Goal: Task Accomplishment & Management: Use online tool/utility

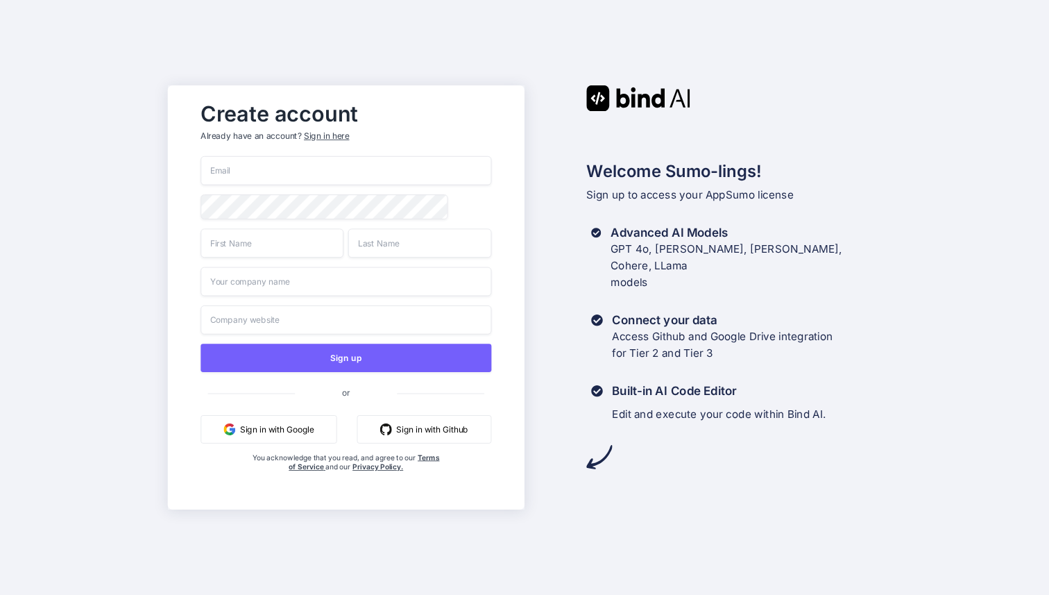
click at [376, 163] on input "email" at bounding box center [346, 170] width 291 height 29
type input "[PERSON_NAME][EMAIL_ADDRESS][DOMAIN_NAME]"
click at [201, 194] on div at bounding box center [201, 194] width 0 height 0
click at [145, 214] on div "Create account Already have an account? Sign in here [PERSON_NAME][EMAIL_ADDRES…" at bounding box center [524, 297] width 1049 height 595
click at [246, 241] on input "text" at bounding box center [272, 242] width 143 height 29
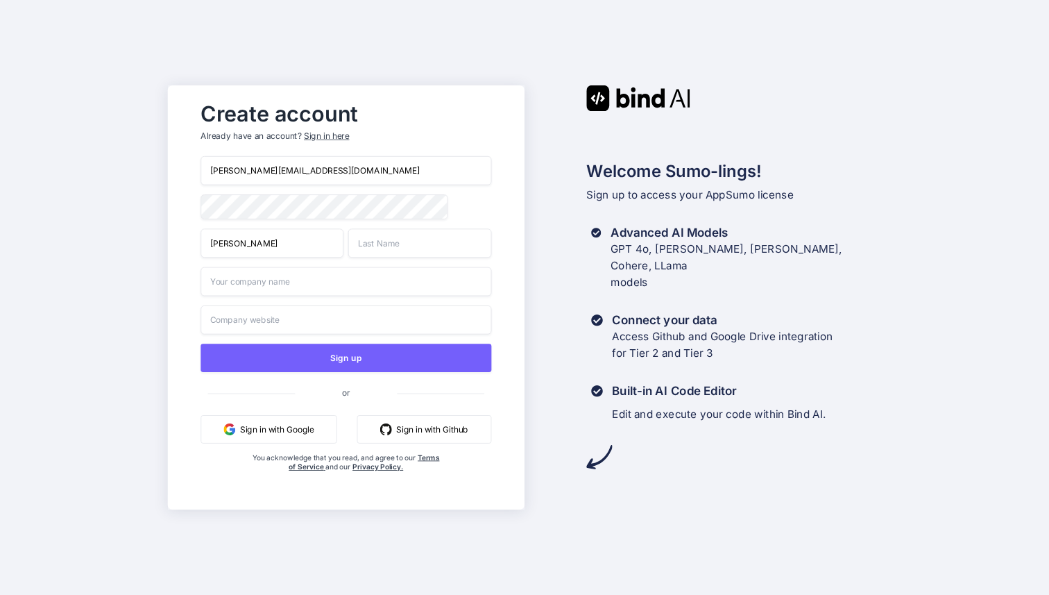
type input "[PERSON_NAME]"
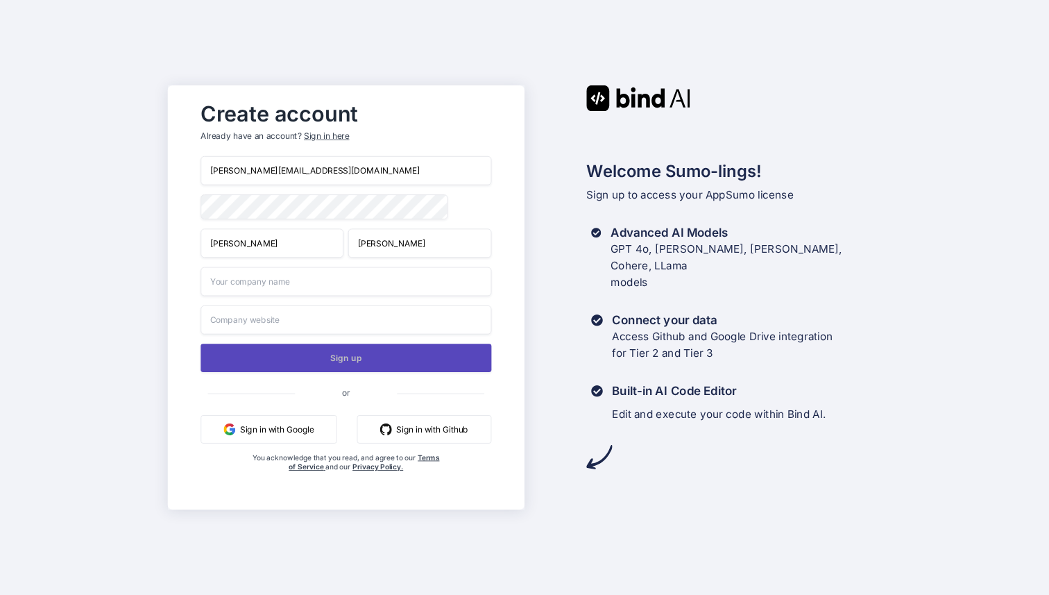
type input "[PERSON_NAME]"
click at [230, 351] on button "Sign up" at bounding box center [346, 357] width 291 height 28
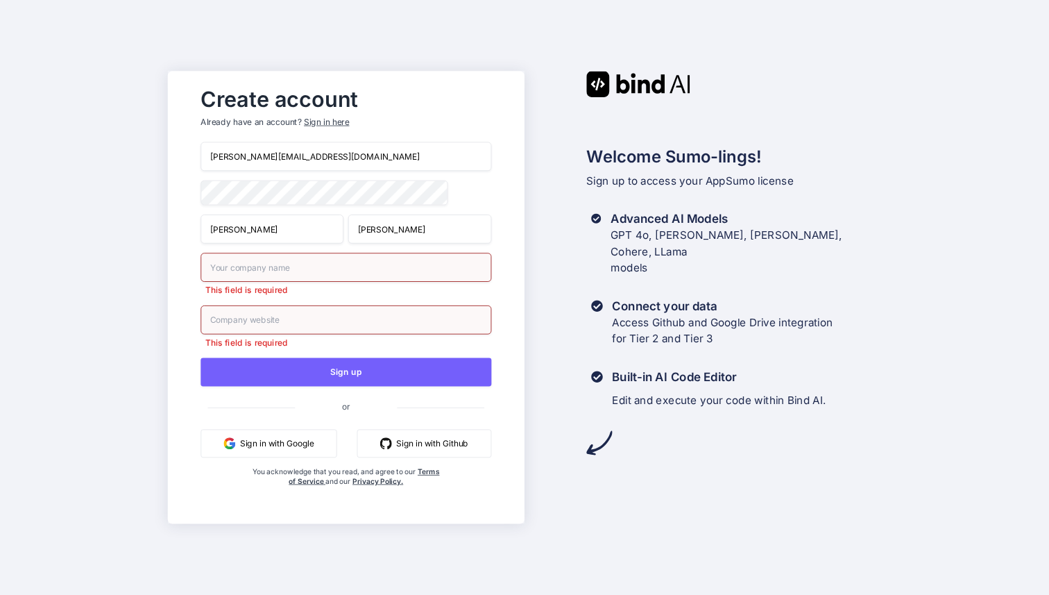
click at [297, 259] on input "text" at bounding box center [346, 267] width 291 height 29
type input "Reldor Co"
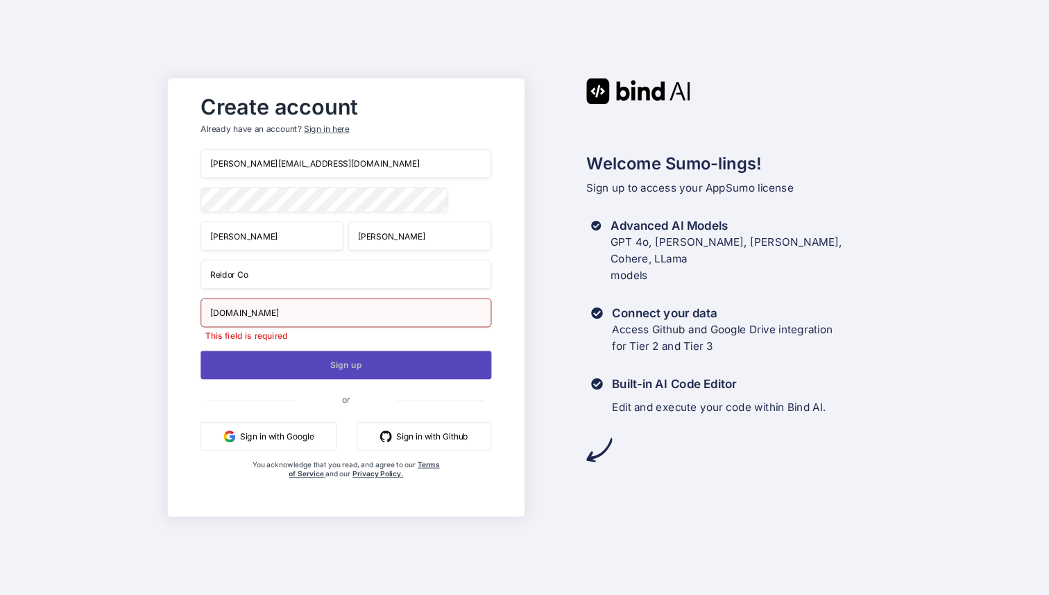
type input "[DOMAIN_NAME]"
click at [268, 368] on button "Sign up" at bounding box center [346, 364] width 291 height 28
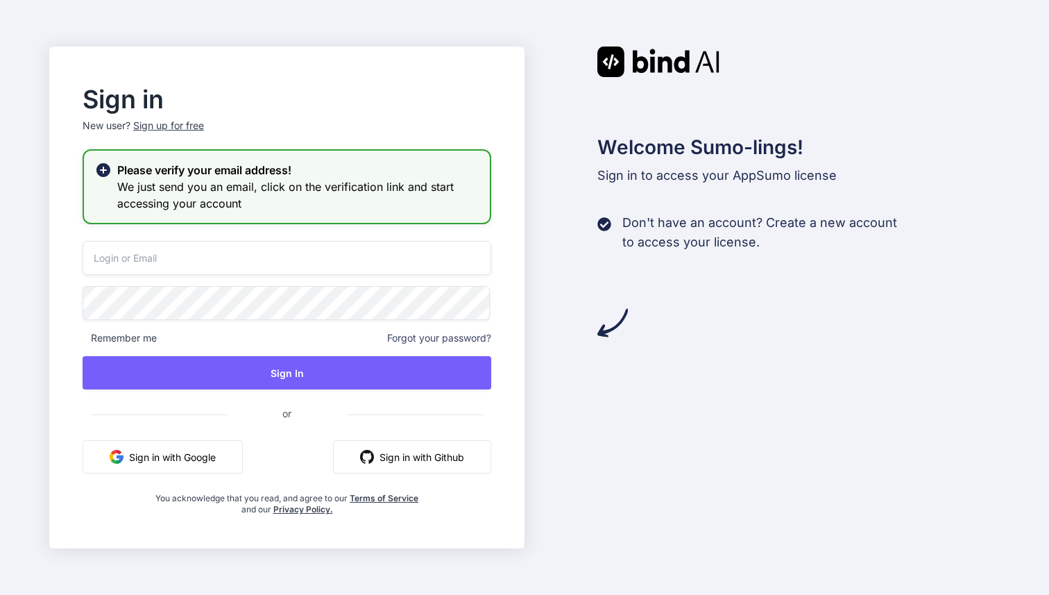
type input "[PERSON_NAME][EMAIL_ADDRESS][DOMAIN_NAME]"
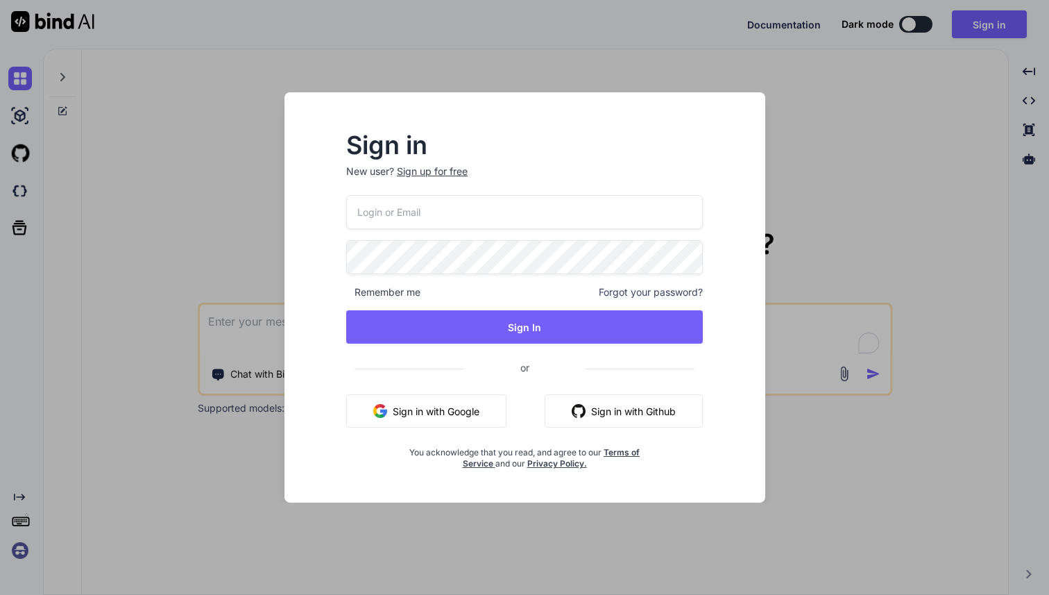
type textarea "x"
click at [421, 225] on input "email" at bounding box center [524, 212] width 357 height 34
type input "[PERSON_NAME][EMAIL_ADDRESS][DOMAIN_NAME]"
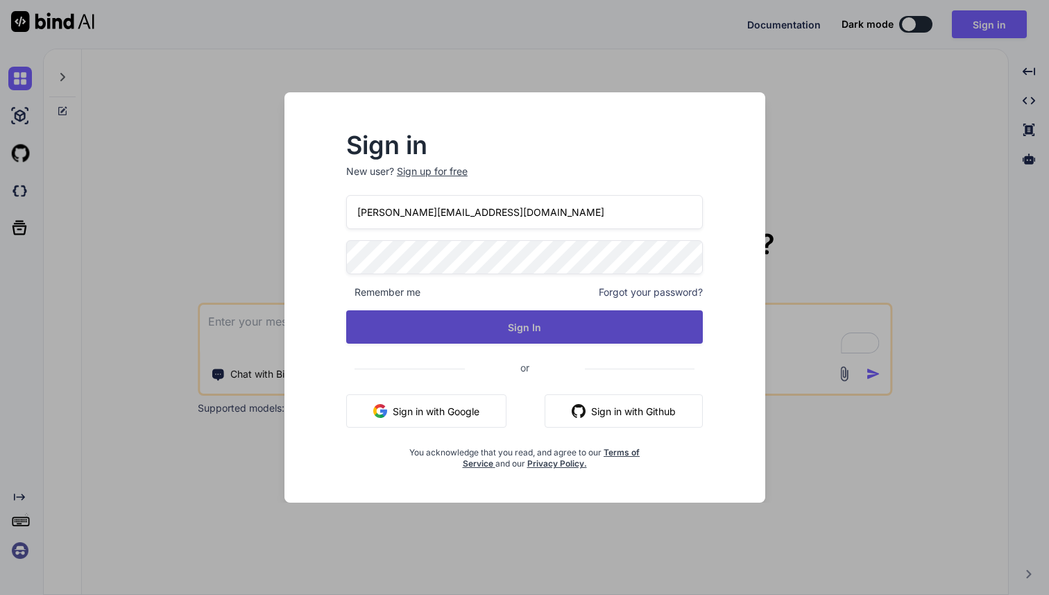
click at [423, 334] on button "Sign In" at bounding box center [524, 326] width 357 height 33
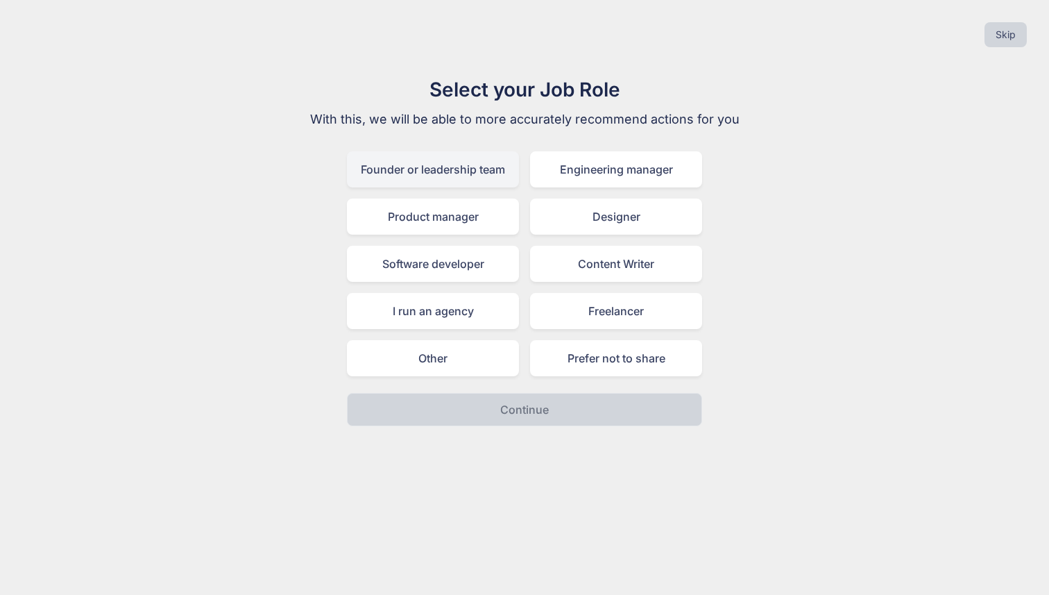
click at [461, 173] on div "Founder or leadership team" at bounding box center [433, 169] width 172 height 36
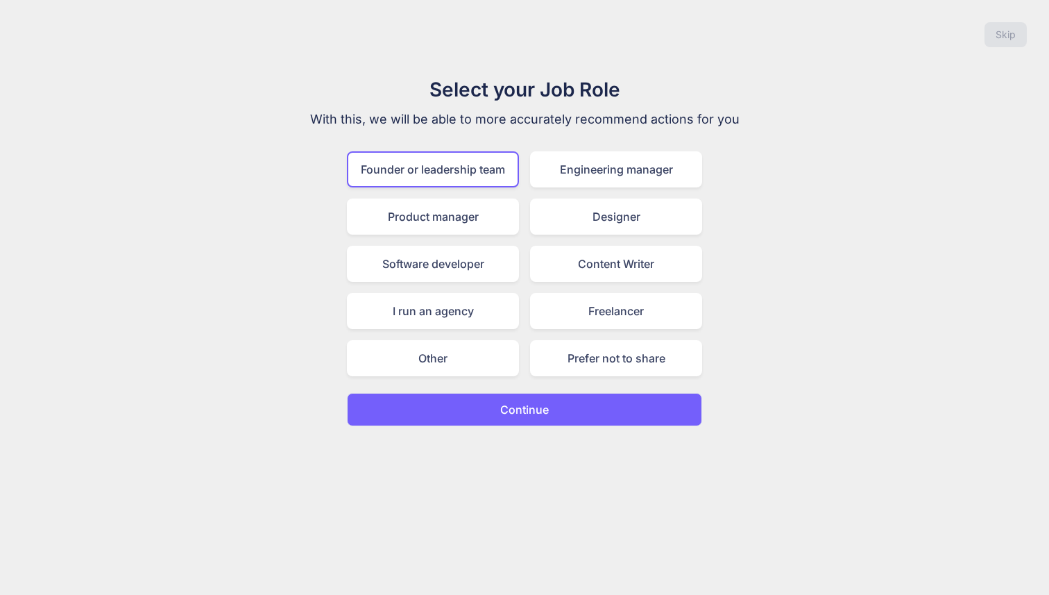
click at [548, 410] on p "Continue" at bounding box center [524, 409] width 49 height 17
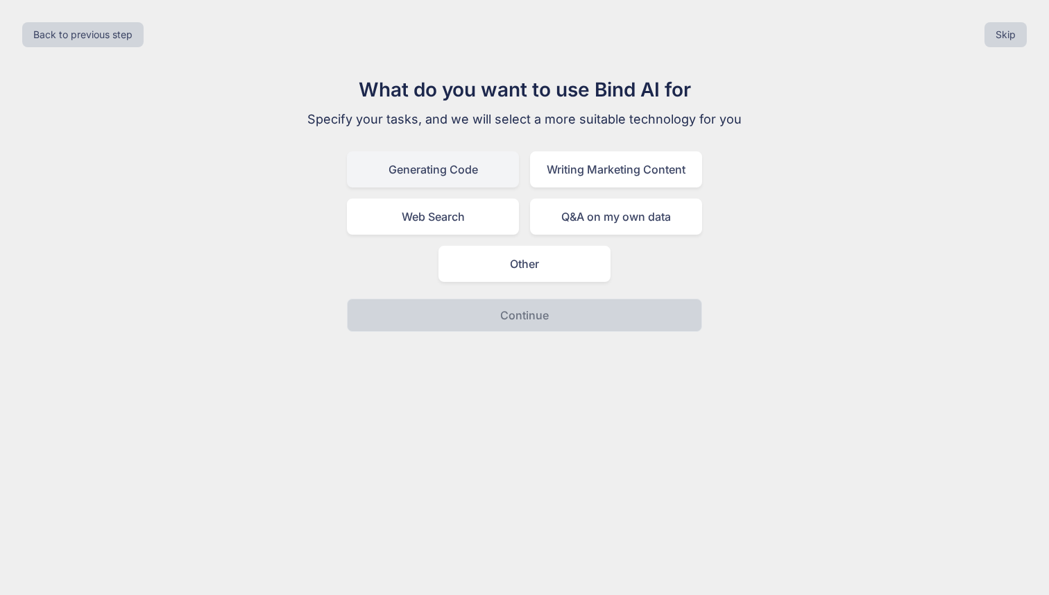
click at [470, 169] on div "Generating Code" at bounding box center [433, 169] width 172 height 36
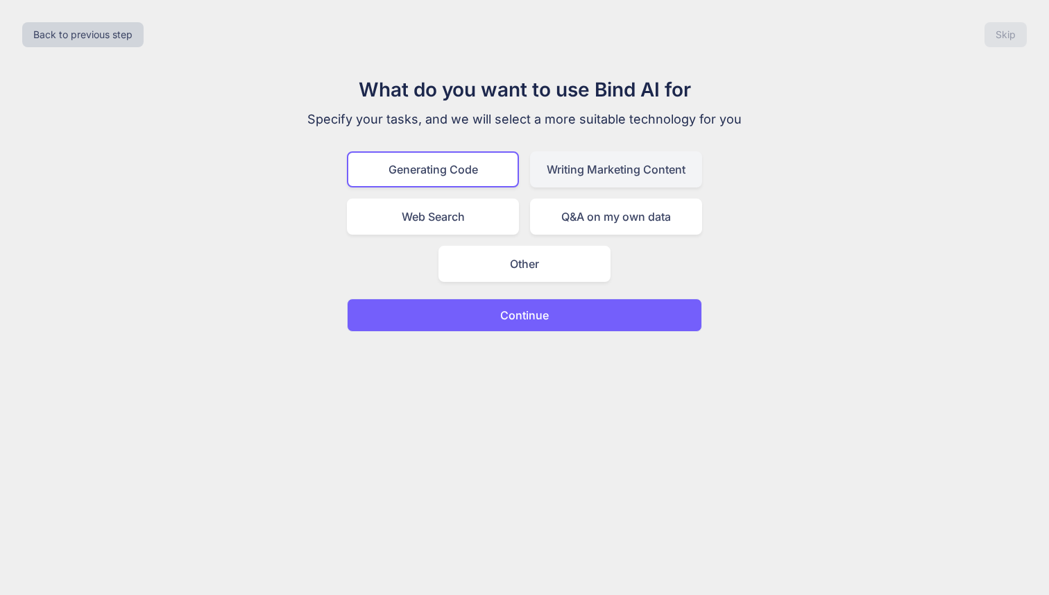
click at [545, 174] on div "Writing Marketing Content" at bounding box center [616, 169] width 172 height 36
click at [465, 166] on div "Generating Code" at bounding box center [433, 169] width 172 height 36
click at [456, 320] on button "Continue" at bounding box center [524, 314] width 355 height 33
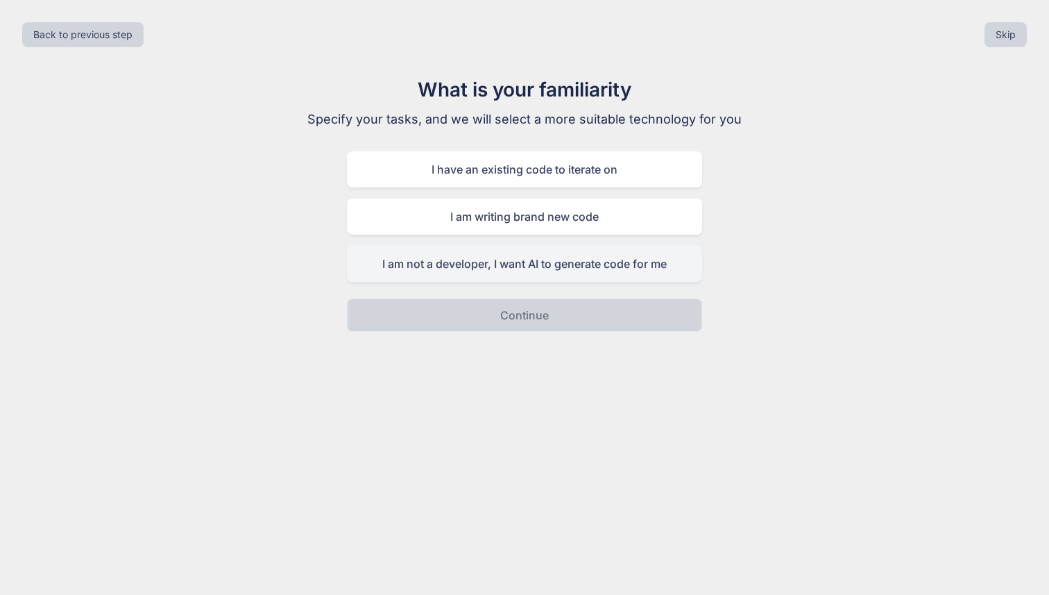
click at [475, 248] on div "I am not a developer, I want AI to generate code for me" at bounding box center [524, 264] width 355 height 36
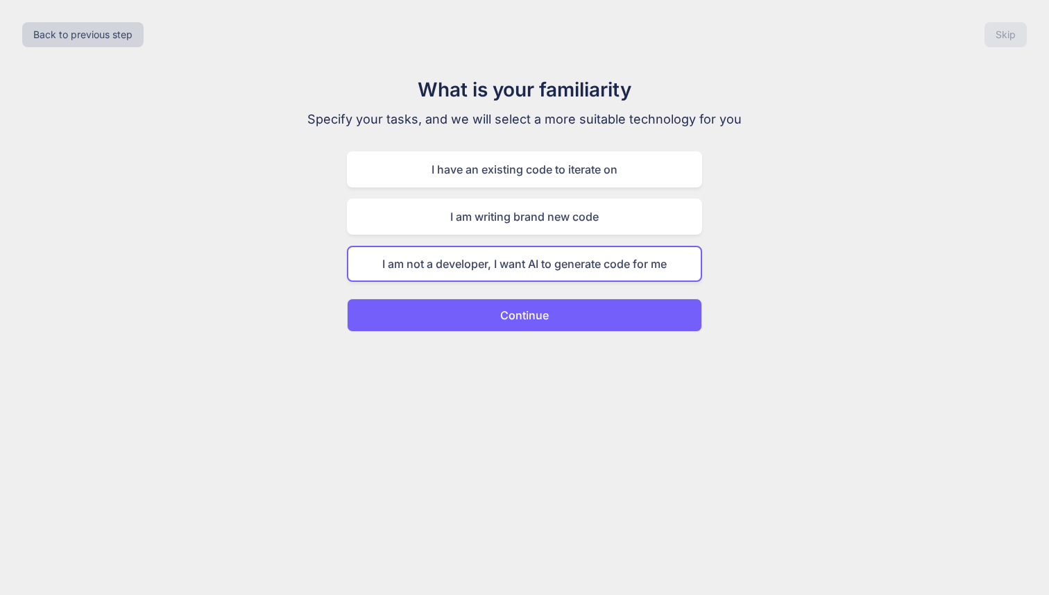
click at [461, 308] on button "Continue" at bounding box center [524, 314] width 355 height 33
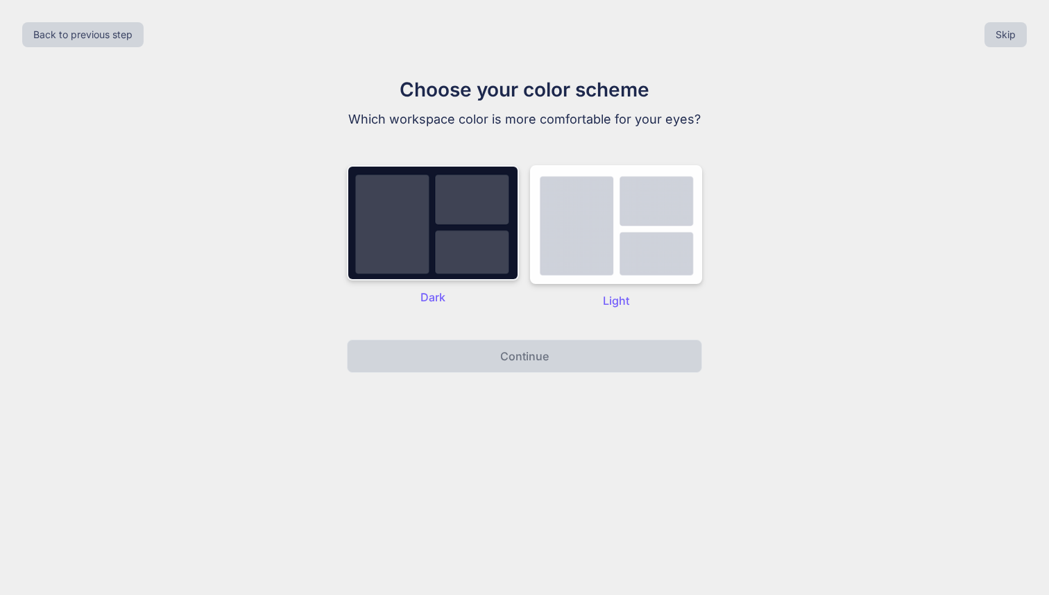
click at [468, 230] on img at bounding box center [433, 222] width 172 height 115
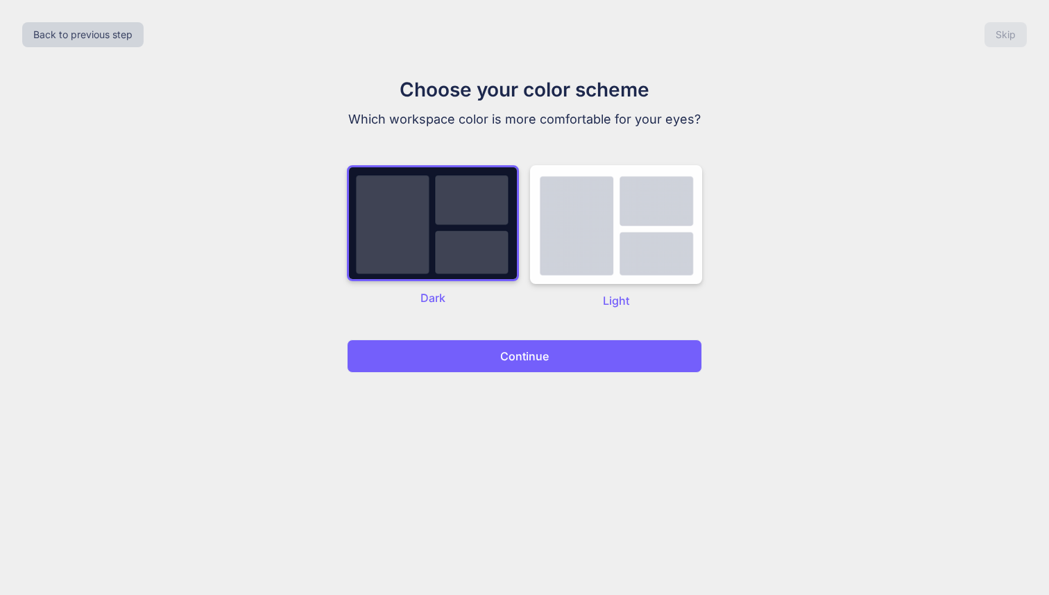
click at [452, 356] on button "Continue" at bounding box center [524, 355] width 355 height 33
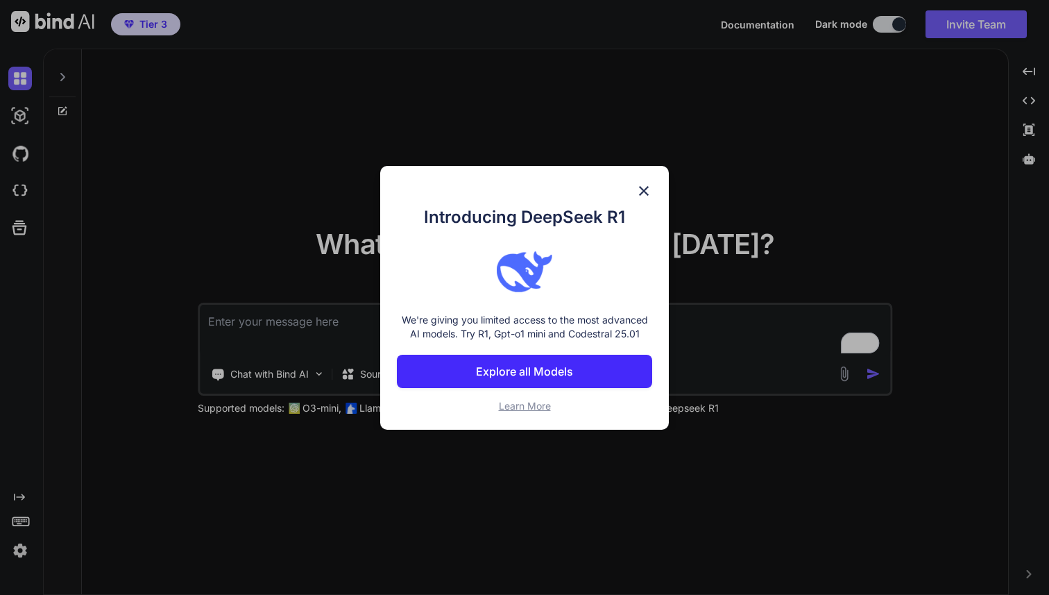
type textarea "x"
click at [531, 373] on p "Explore all Models" at bounding box center [524, 371] width 97 height 17
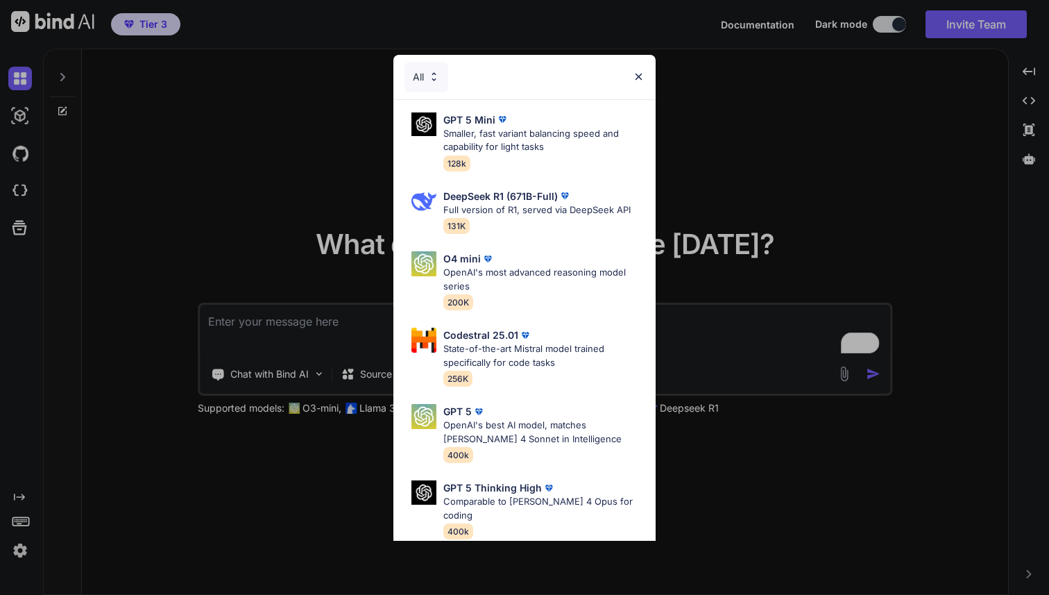
click at [644, 67] on div "All" at bounding box center [524, 77] width 262 height 44
click at [640, 69] on div "All" at bounding box center [524, 77] width 262 height 44
click at [633, 77] on img at bounding box center [639, 77] width 12 height 12
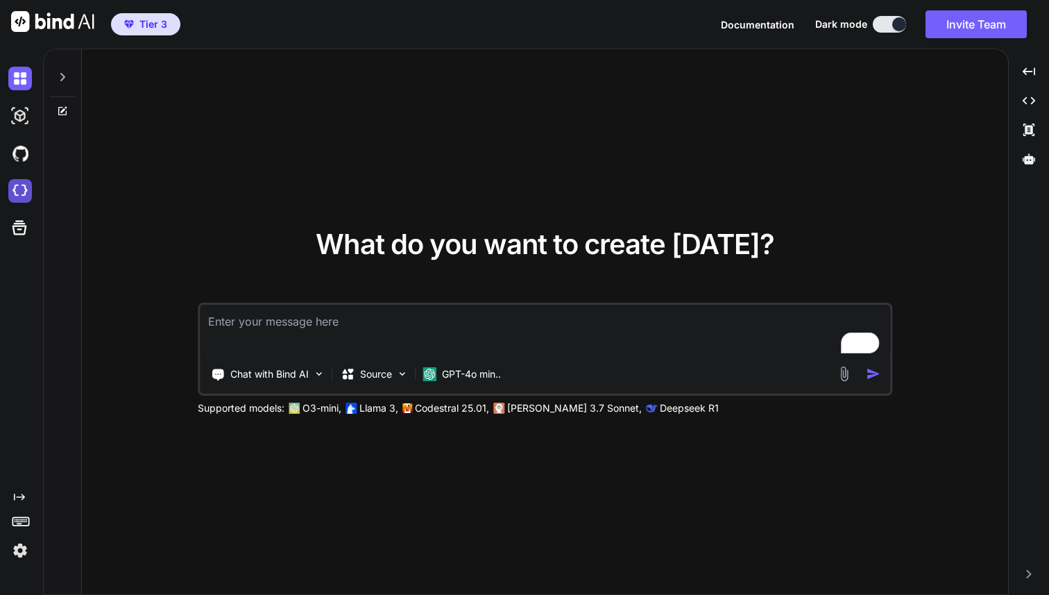
click at [24, 190] on img at bounding box center [20, 191] width 24 height 24
click at [23, 119] on img at bounding box center [20, 116] width 24 height 24
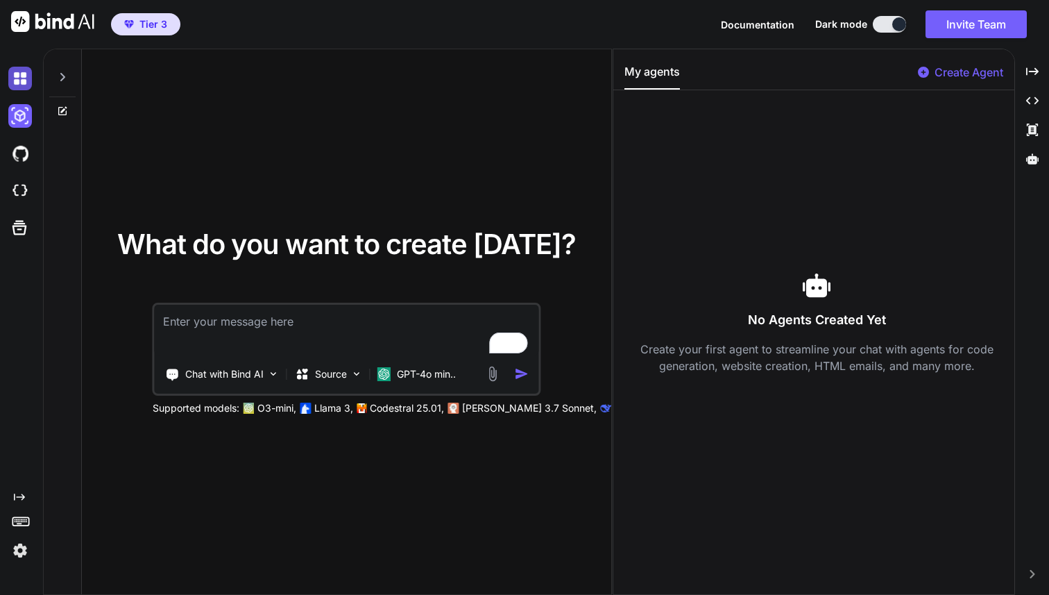
click at [24, 81] on img at bounding box center [20, 79] width 24 height 24
click at [19, 496] on icon at bounding box center [19, 496] width 11 height 7
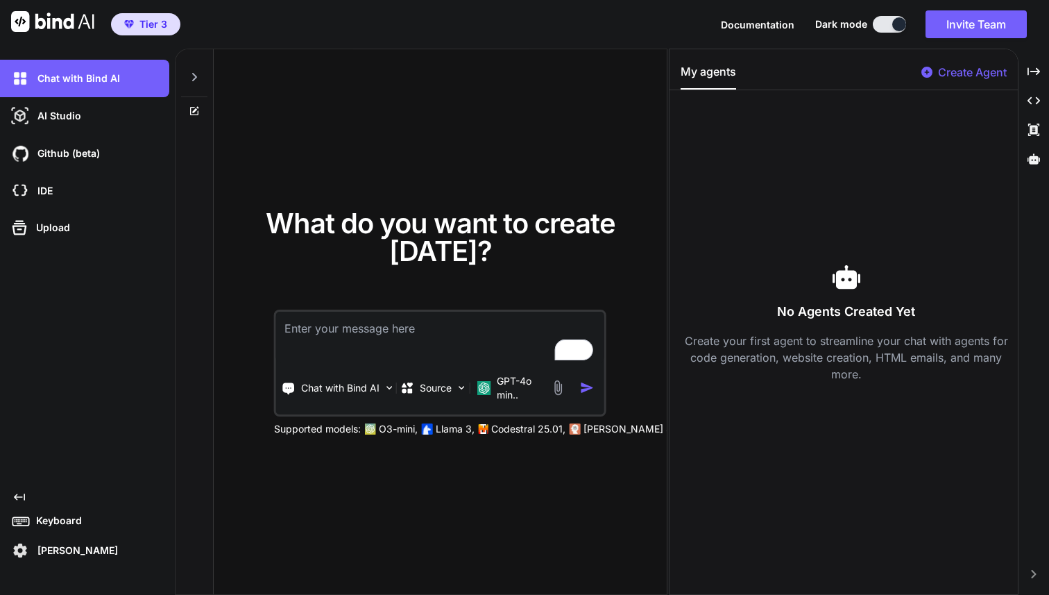
click at [55, 550] on p "Cole Buchman" at bounding box center [75, 550] width 86 height 14
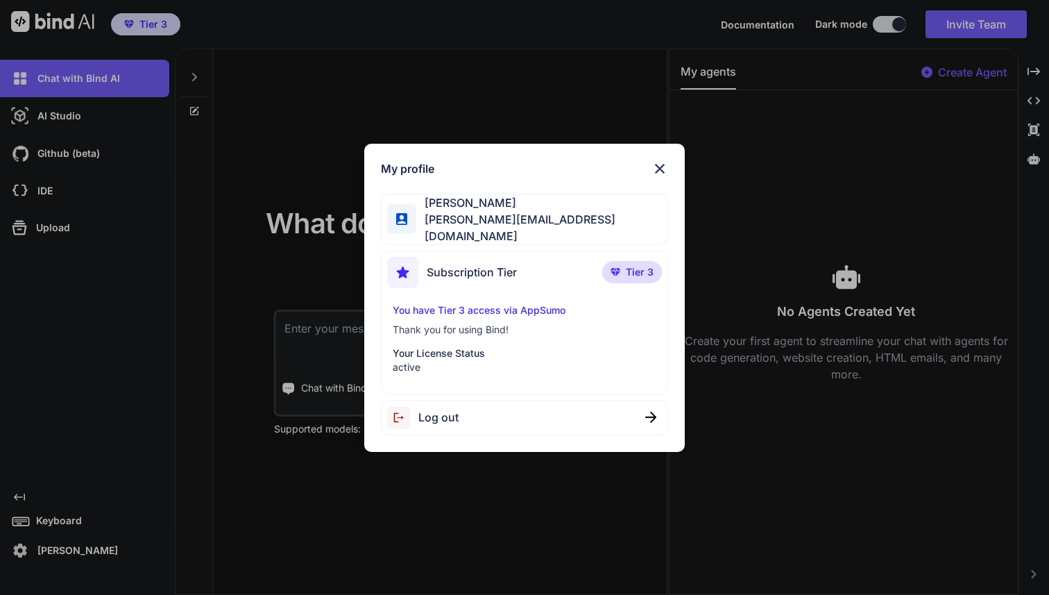
click at [663, 169] on img at bounding box center [659, 168] width 17 height 17
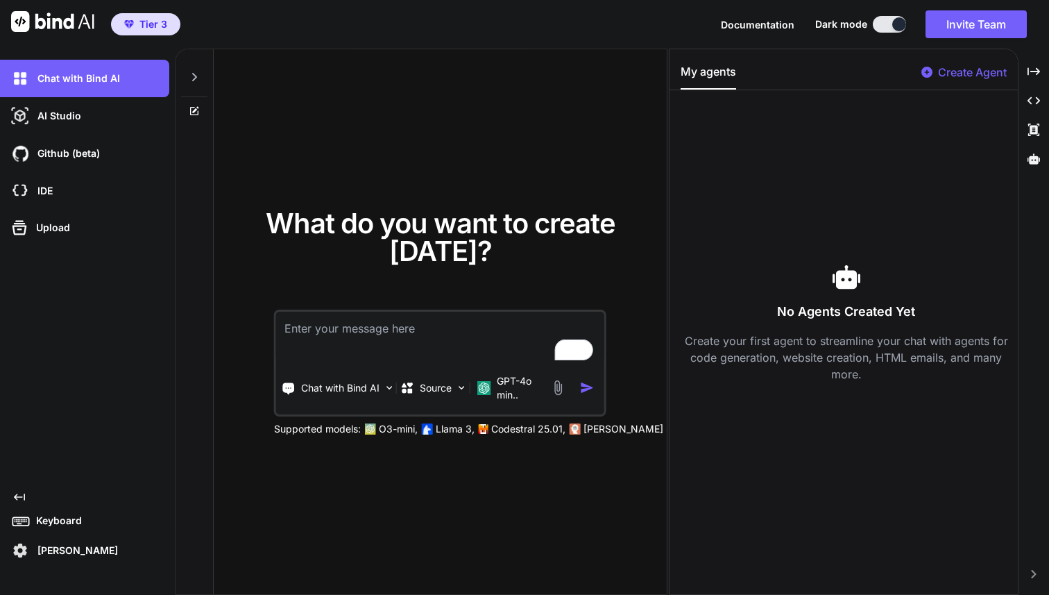
click at [1032, 568] on div "Created with Pixso. Created with Pixso. Created with Pixso. Created with Pixso." at bounding box center [1033, 327] width 19 height 535
click at [1036, 571] on icon "Created with Pixso." at bounding box center [1034, 574] width 8 height 8
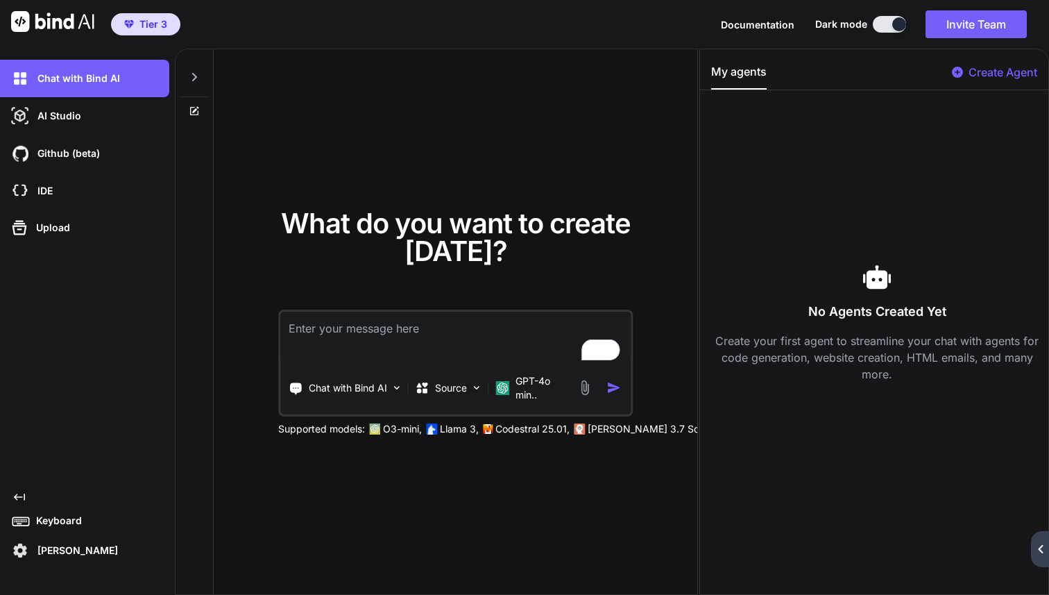
click at [1043, 552] on icon at bounding box center [1040, 549] width 5 height 8
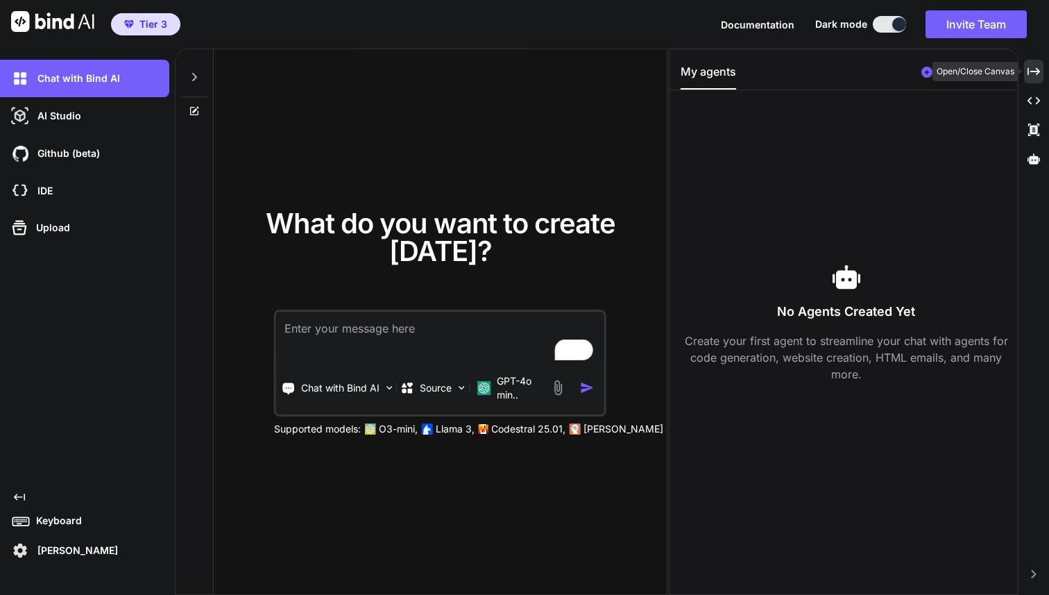
click at [1037, 69] on icon at bounding box center [1033, 71] width 12 height 8
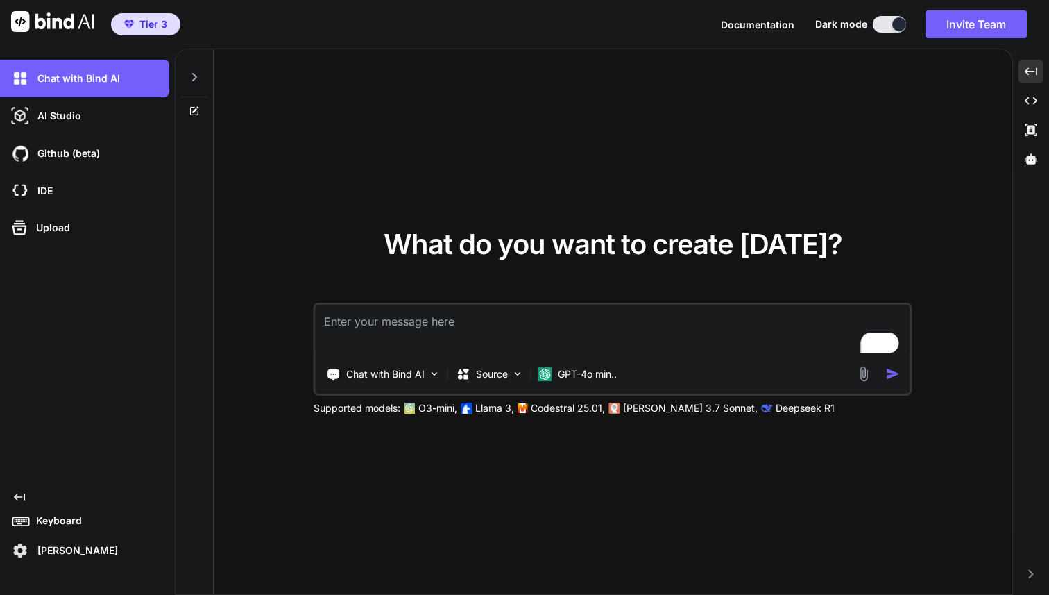
click at [193, 80] on icon at bounding box center [194, 77] width 5 height 8
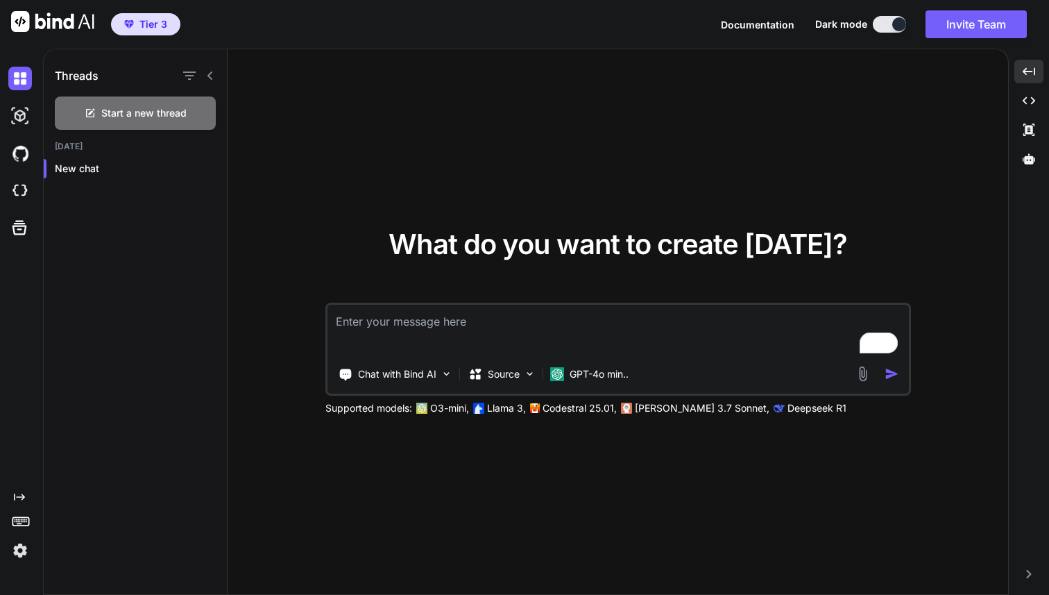
click at [215, 83] on div at bounding box center [198, 75] width 36 height 19
click at [210, 78] on icon at bounding box center [210, 75] width 11 height 11
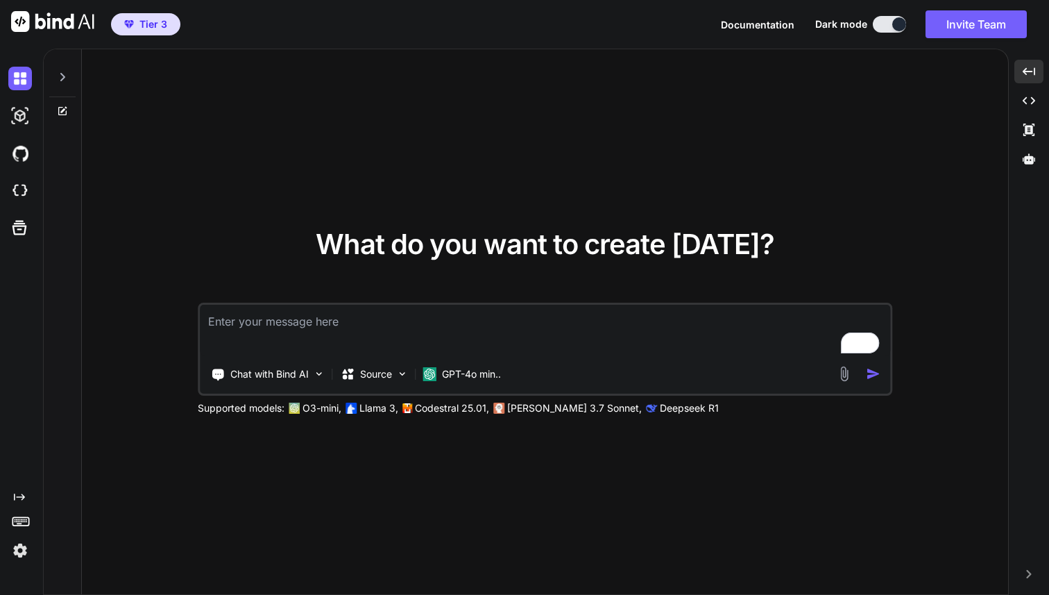
click at [22, 500] on icon "Created with Pixso." at bounding box center [19, 496] width 11 height 11
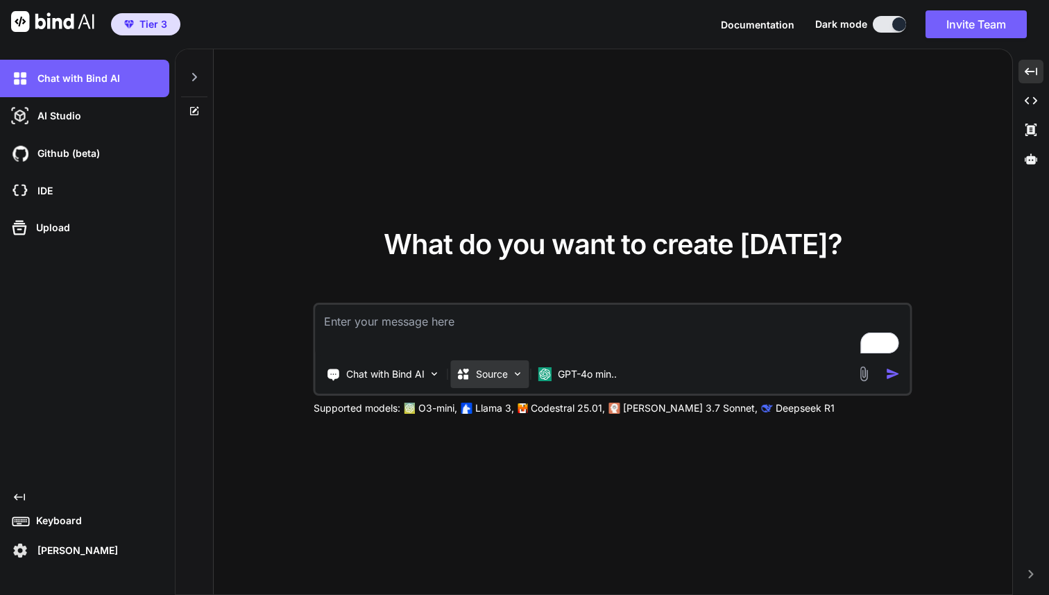
click at [485, 370] on p "Source" at bounding box center [492, 374] width 32 height 14
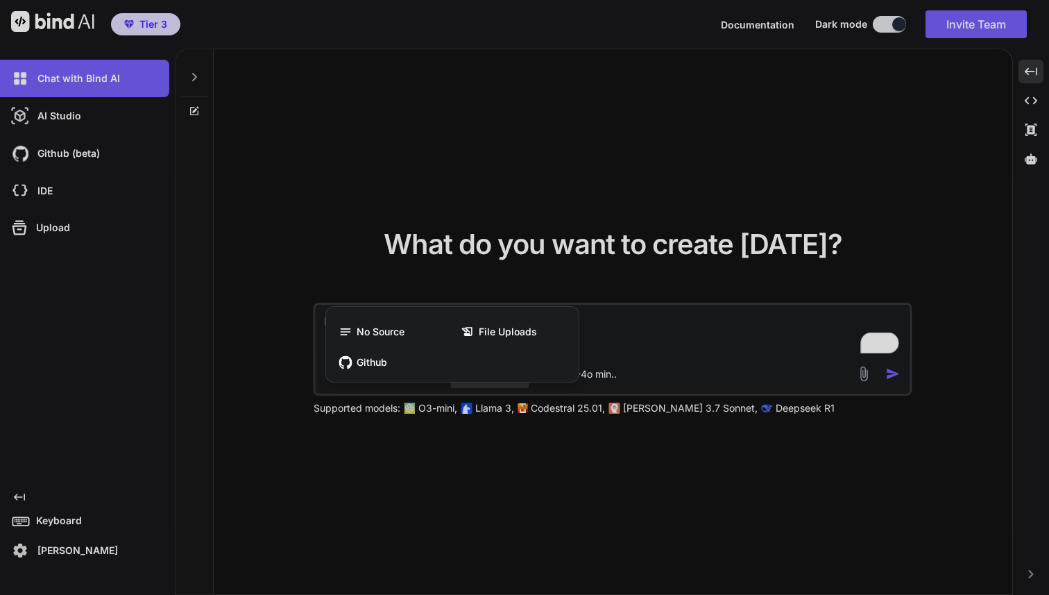
click at [348, 450] on div at bounding box center [524, 297] width 1049 height 595
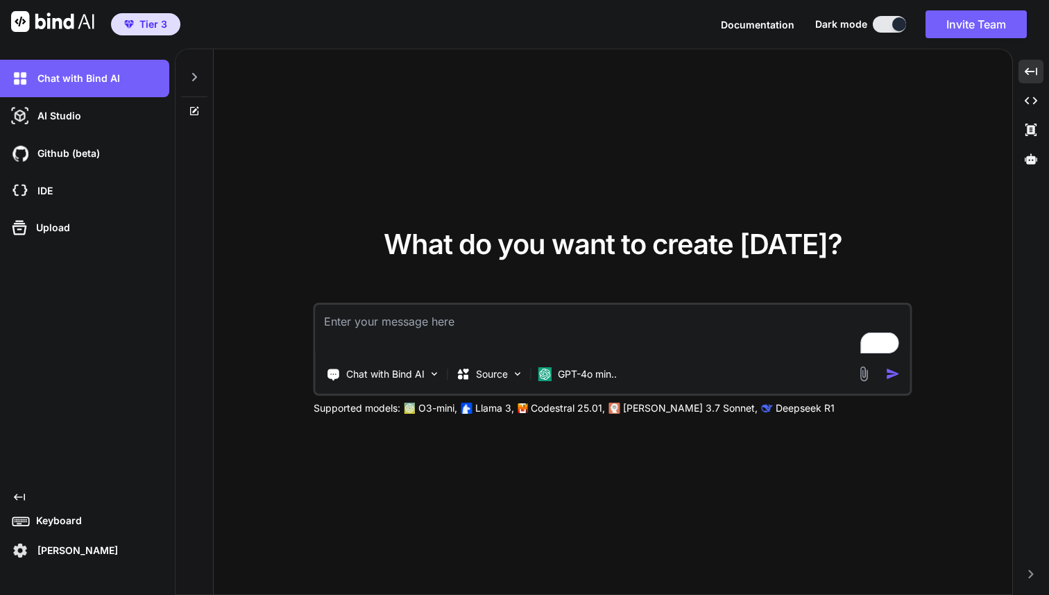
click at [658, 320] on textarea "To enrich screen reader interactions, please activate Accessibility in Grammarl…" at bounding box center [613, 330] width 595 height 51
click at [426, 374] on div "Chat with Bind AI" at bounding box center [383, 374] width 125 height 28
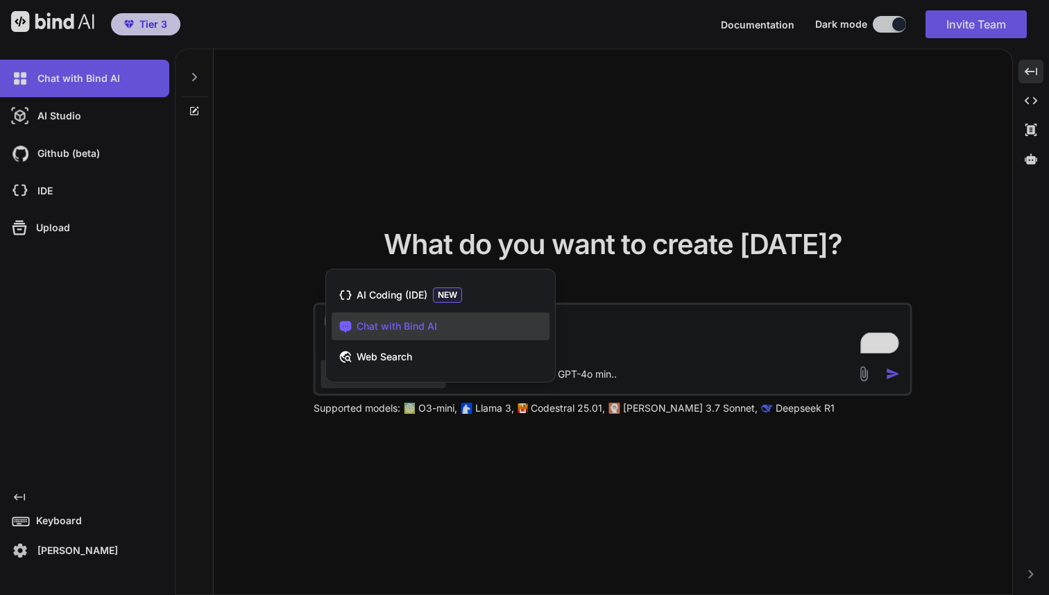
click at [423, 377] on div "AI Coding (IDE) NEW Chat with Bind AI Web Search" at bounding box center [440, 328] width 229 height 107
click at [438, 470] on div at bounding box center [524, 297] width 1049 height 595
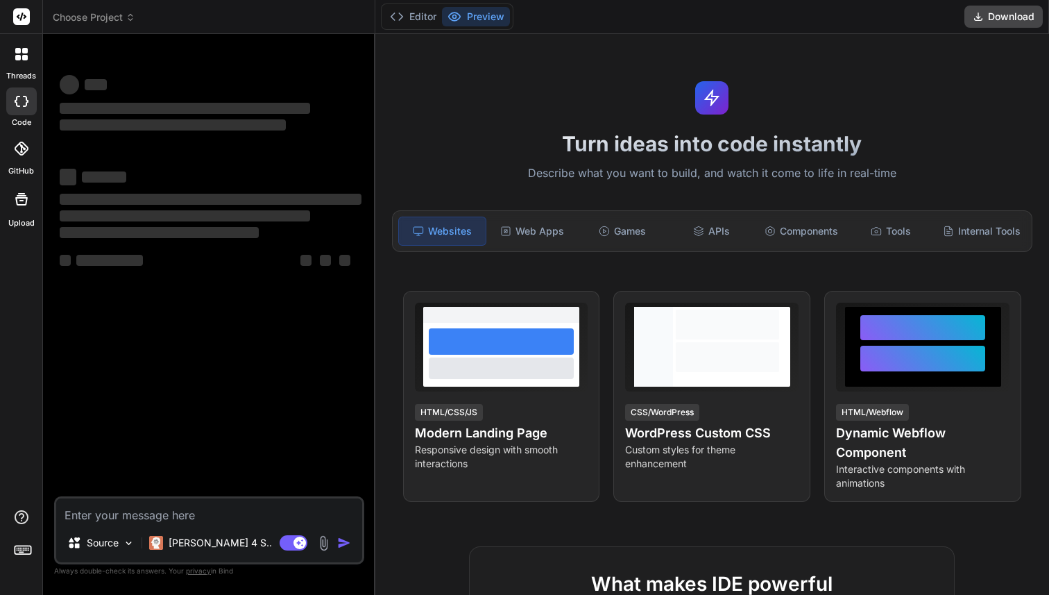
type textarea "x"
